Goal: Navigation & Orientation: Go to known website

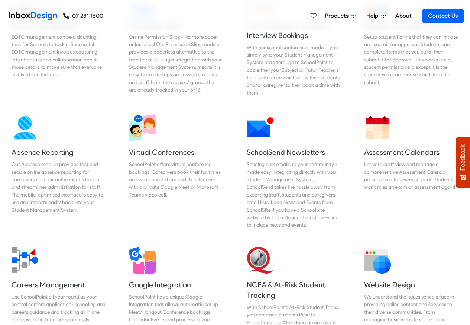
scroll to position [316, 0]
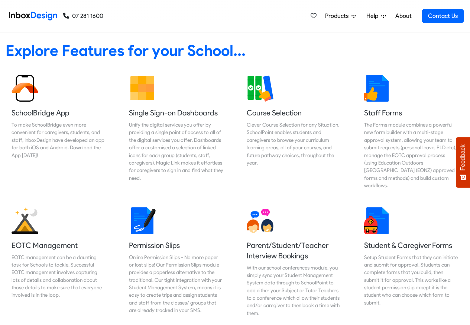
checkbox input "true"
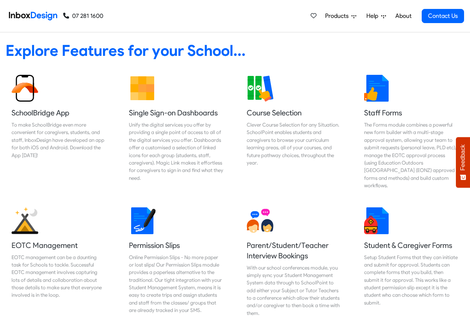
scroll to position [2078, 0]
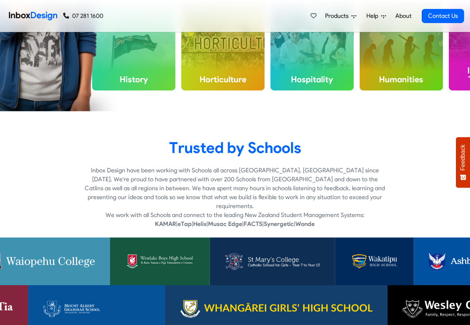
checkbox input "true"
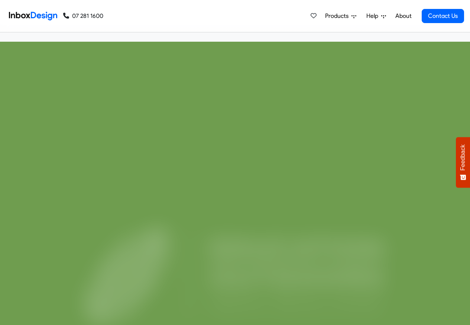
scroll to position [2703, 0]
